Goal: Task Accomplishment & Management: Use online tool/utility

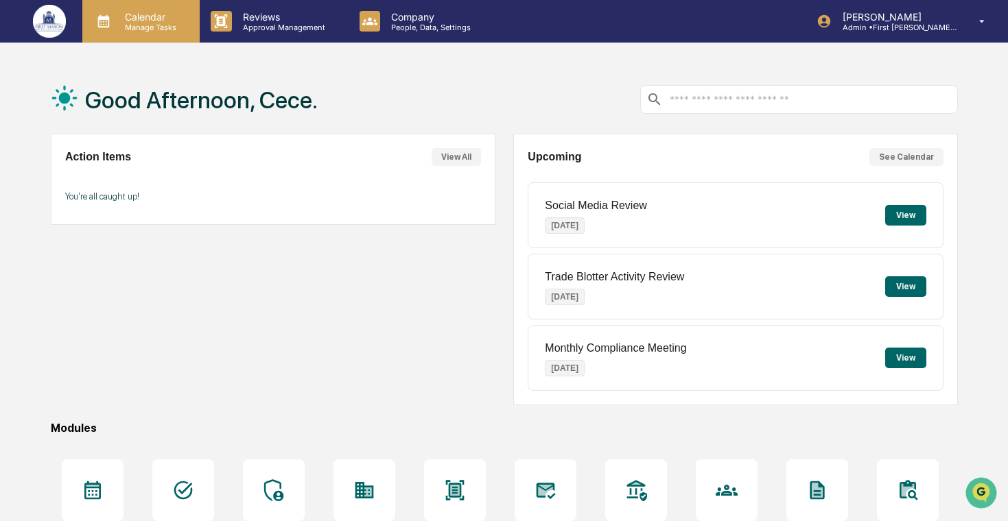
click at [170, 23] on p "Manage Tasks" at bounding box center [148, 28] width 69 height 10
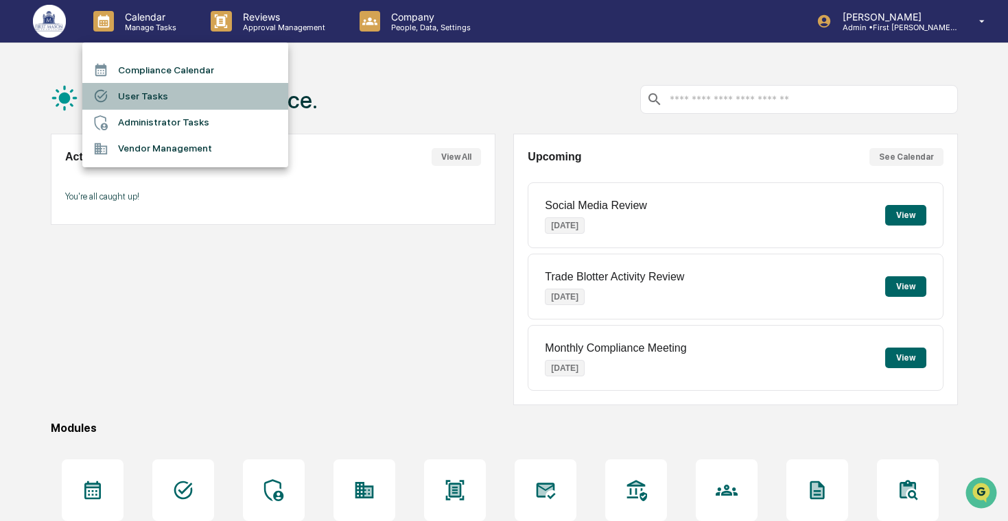
click at [187, 103] on li "User Tasks" at bounding box center [185, 96] width 206 height 26
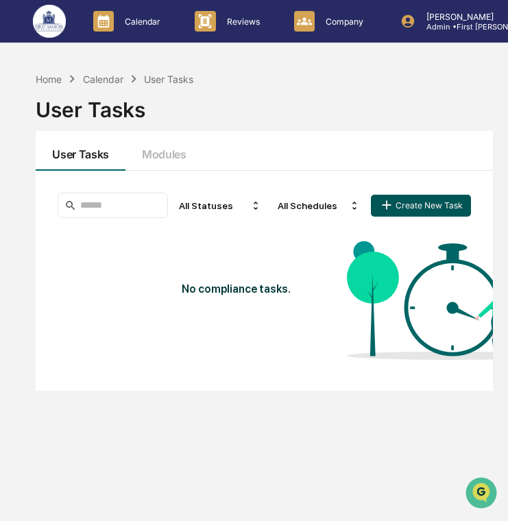
click at [407, 208] on button "Create New Task" at bounding box center [421, 206] width 100 height 22
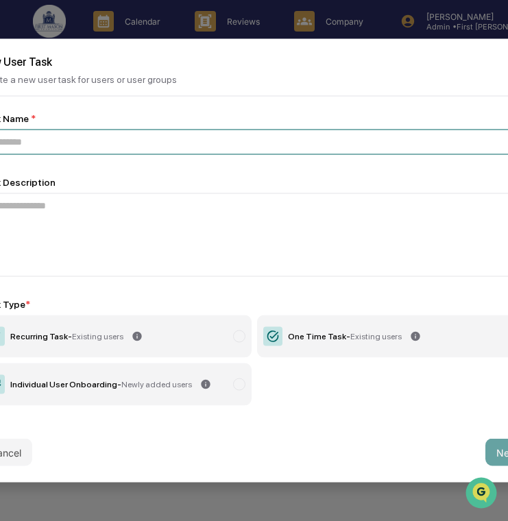
click at [180, 145] on input at bounding box center [254, 142] width 550 height 25
paste input "**********"
type input "**********"
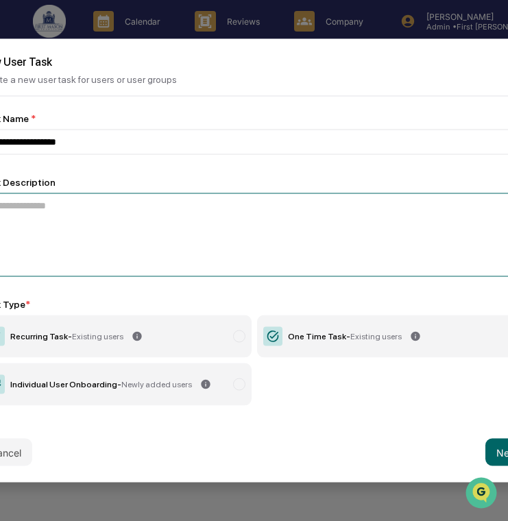
click at [160, 209] on textarea at bounding box center [254, 235] width 550 height 84
paste textarea "**********"
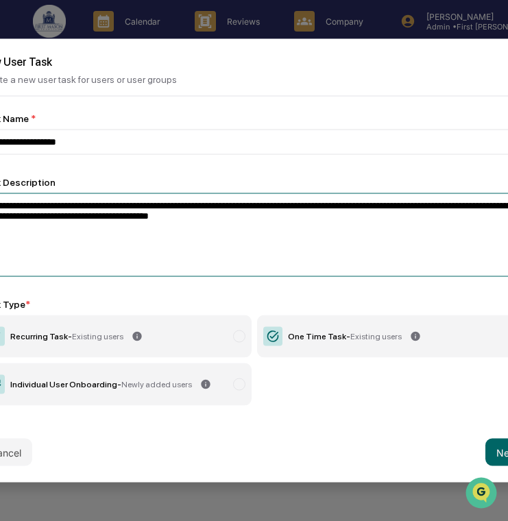
type textarea "**********"
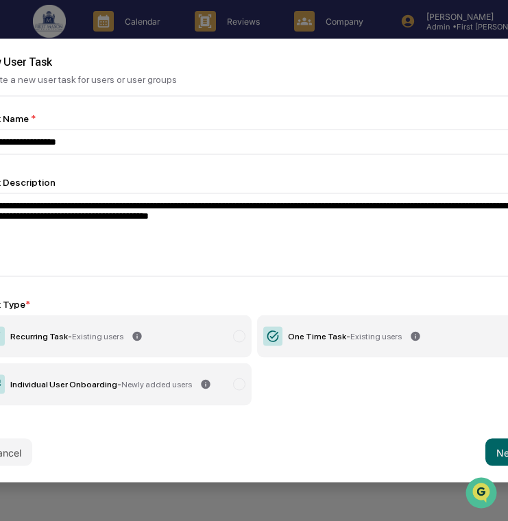
click at [288, 340] on div "One Time Task - Existing users" at bounding box center [345, 337] width 114 height 10
click at [494, 451] on button "Next" at bounding box center [508, 452] width 44 height 27
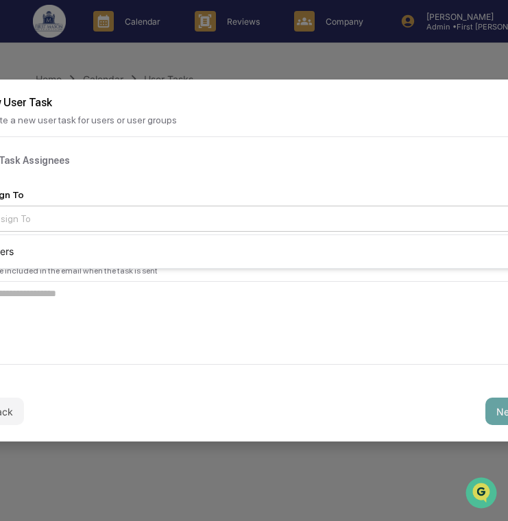
click at [181, 227] on div "Assign To" at bounding box center [249, 218] width 532 height 19
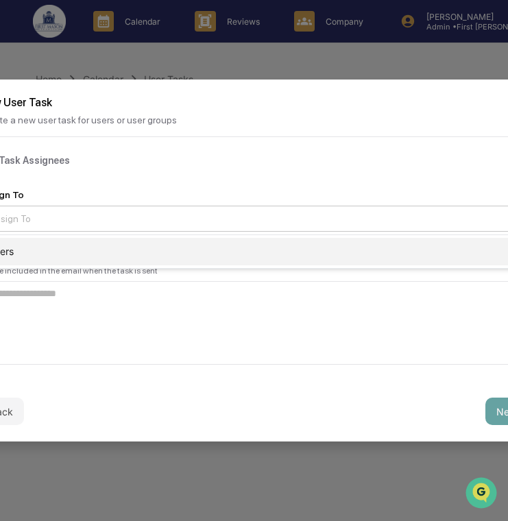
click at [184, 252] on div "Users" at bounding box center [254, 251] width 549 height 27
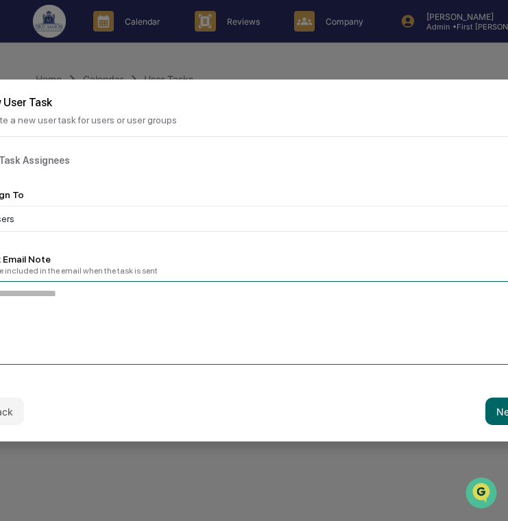
click at [195, 326] on textarea at bounding box center [254, 323] width 550 height 84
paste textarea "**********"
type textarea "**********"
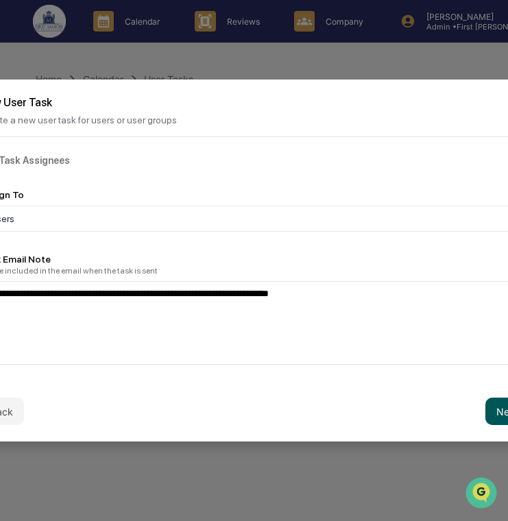
click at [492, 404] on button "Next" at bounding box center [508, 411] width 44 height 27
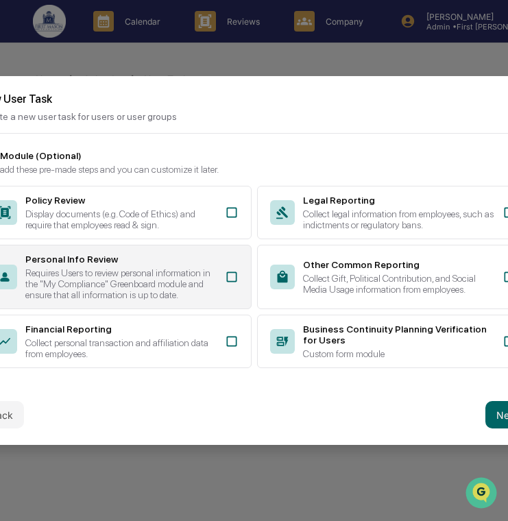
click at [174, 285] on div "Requires Users to review personal information in the "My Compliance" Greenboard…" at bounding box center [120, 283] width 191 height 33
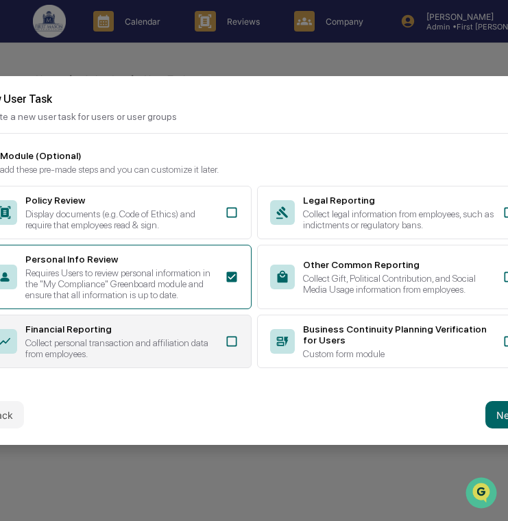
click at [174, 347] on div "Collect personal transaction and affiliation data from employees." at bounding box center [120, 348] width 191 height 22
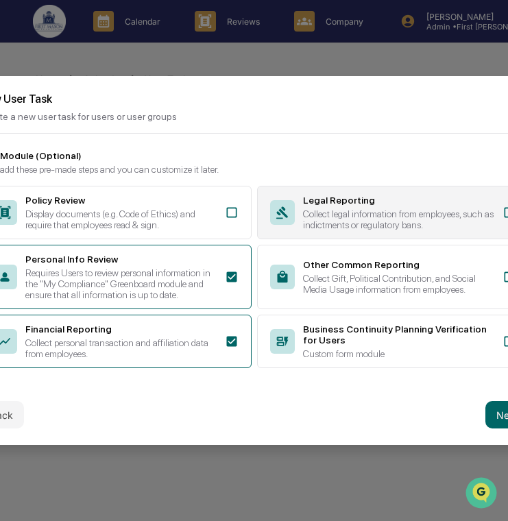
click at [350, 211] on div "Collect legal information from employees, such as indictments or regulatory ban…" at bounding box center [398, 220] width 191 height 22
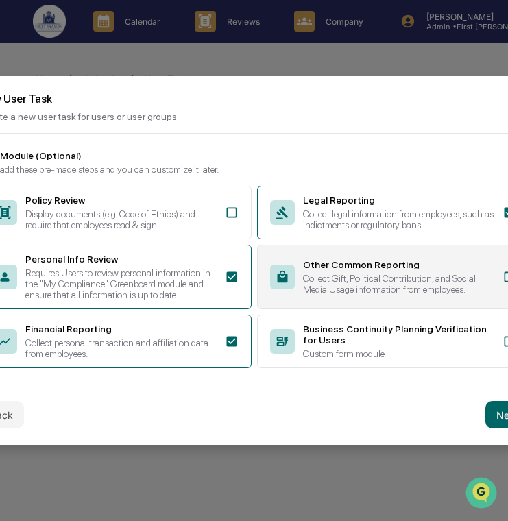
click at [337, 266] on div "Other Common Reporting Collect Gift, Political Contribution, and Social Media U…" at bounding box center [398, 277] width 191 height 36
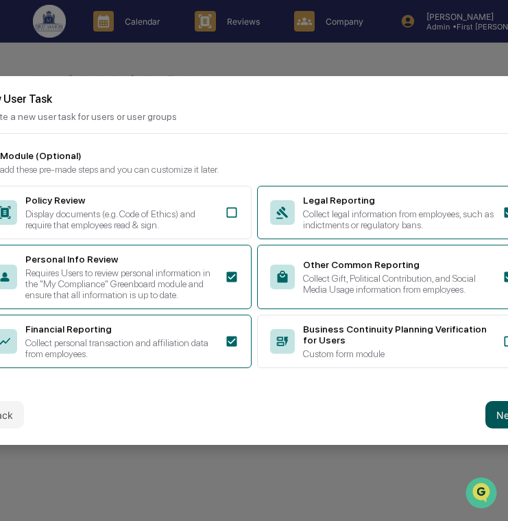
click at [497, 424] on button "Next" at bounding box center [508, 414] width 44 height 27
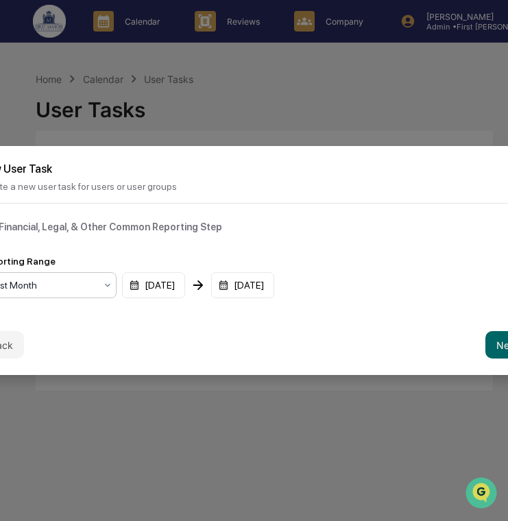
click at [74, 281] on div at bounding box center [43, 285] width 106 height 14
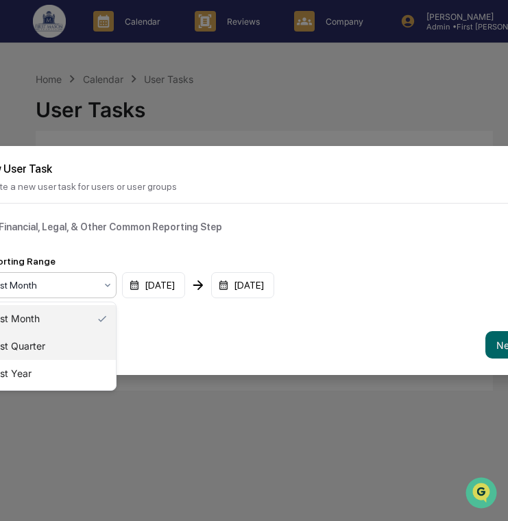
click at [87, 349] on div "Past Quarter" at bounding box center [48, 346] width 136 height 27
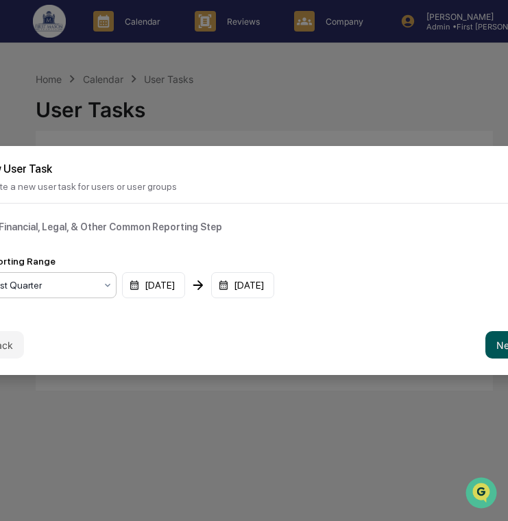
click at [490, 346] on button "Next" at bounding box center [508, 344] width 44 height 27
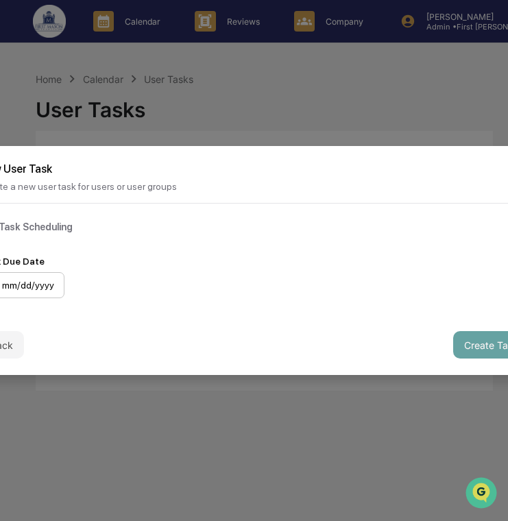
click at [47, 285] on div "mm/dd/yyyy" at bounding box center [21, 285] width 85 height 26
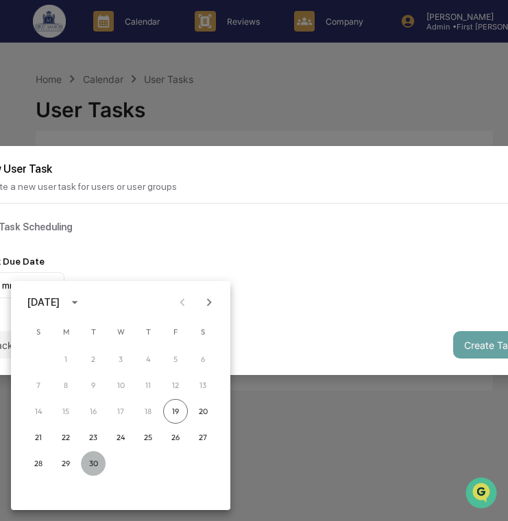
click at [87, 466] on button "30" at bounding box center [93, 463] width 25 height 25
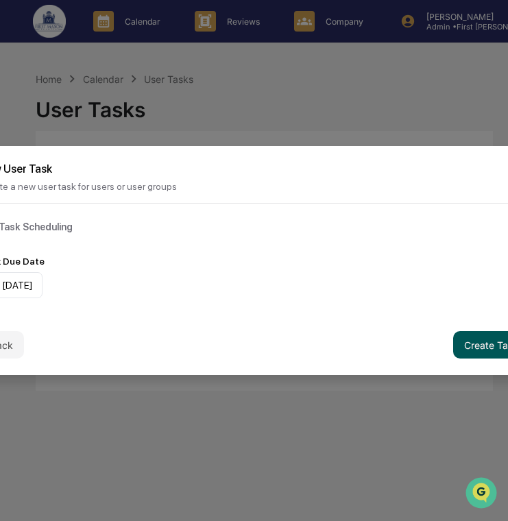
click at [472, 344] on button "Create Task" at bounding box center [491, 344] width 76 height 27
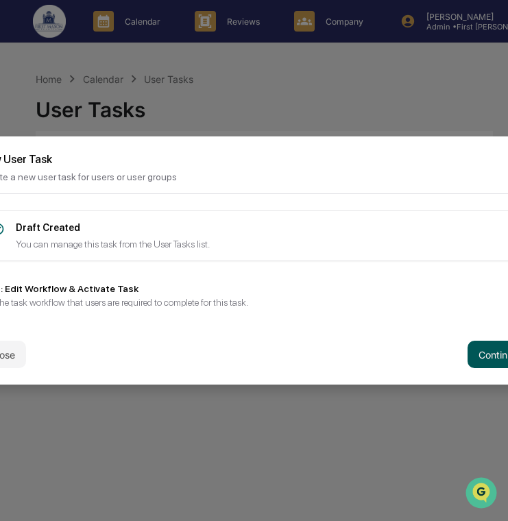
click at [491, 349] on button "Continue" at bounding box center [499, 354] width 62 height 27
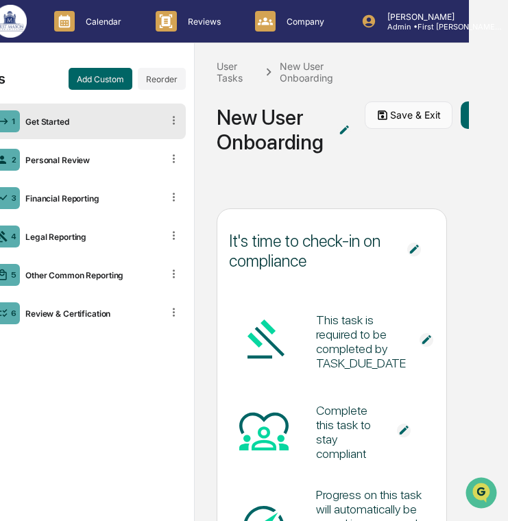
scroll to position [0, 73]
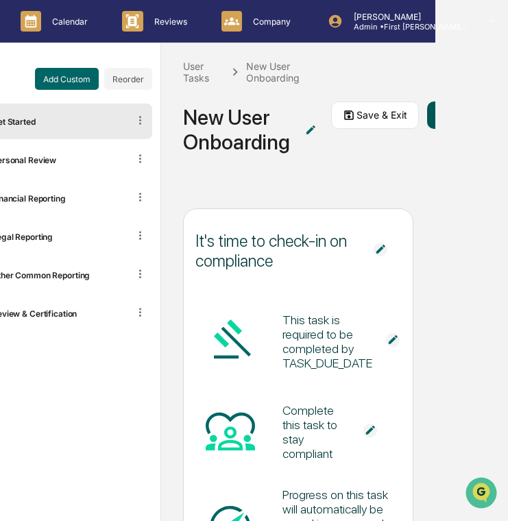
click at [431, 121] on button "Activate or Schedule" at bounding box center [492, 115] width 130 height 27
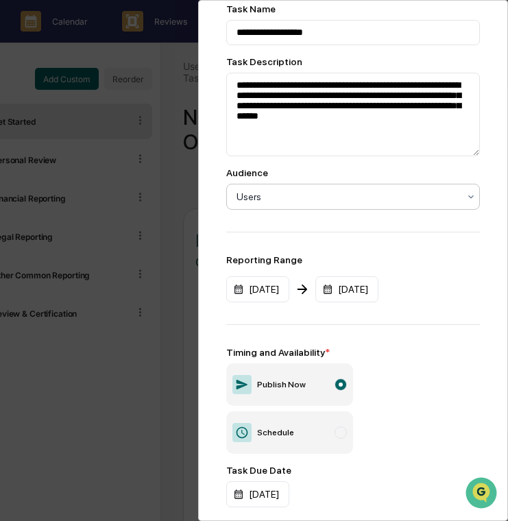
scroll to position [150, 0]
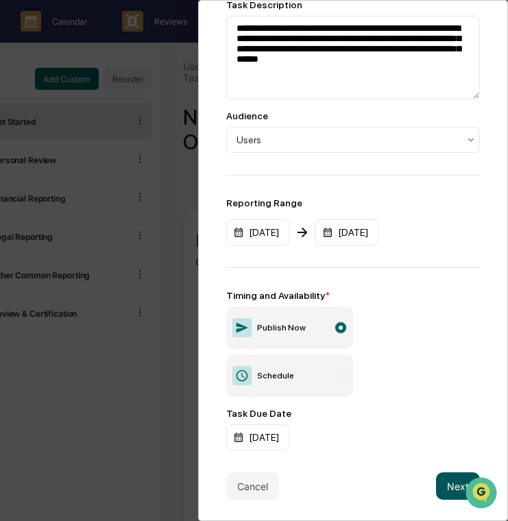
click at [442, 480] on button "Next" at bounding box center [458, 486] width 44 height 27
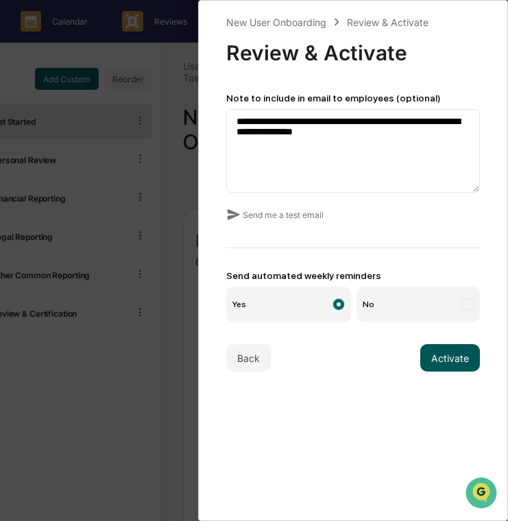
scroll to position [0, 0]
click at [436, 360] on button "Activate" at bounding box center [450, 357] width 60 height 27
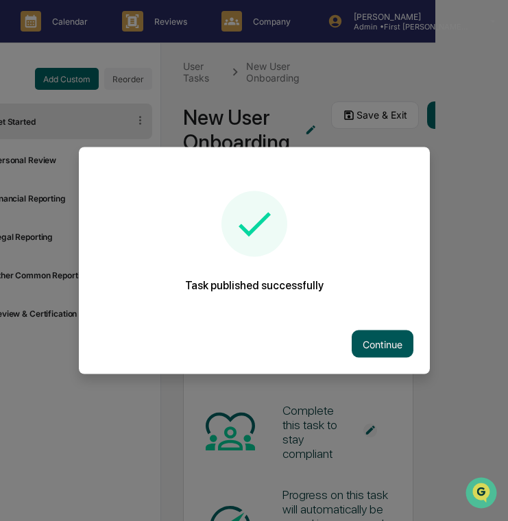
click at [392, 346] on button "Continue" at bounding box center [383, 344] width 62 height 27
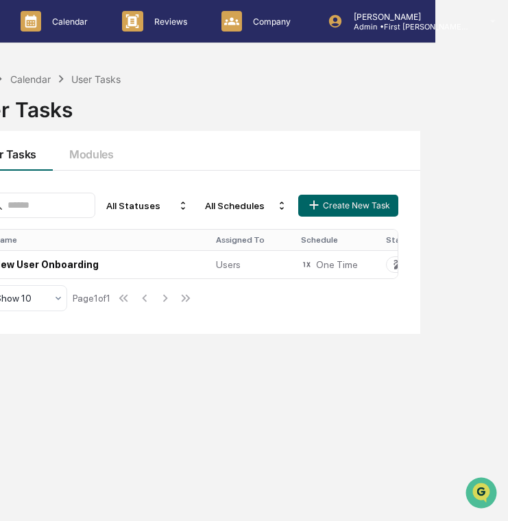
scroll to position [0, 5]
